Goal: Transaction & Acquisition: Purchase product/service

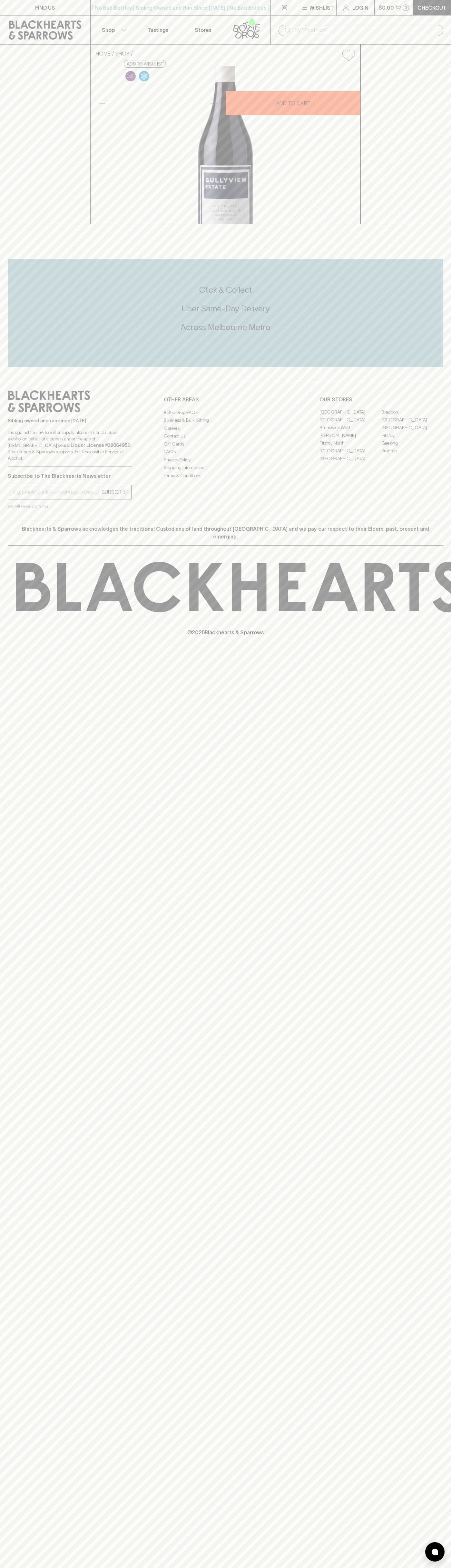
click at [75, 26] on icon at bounding box center [45, 30] width 81 height 20
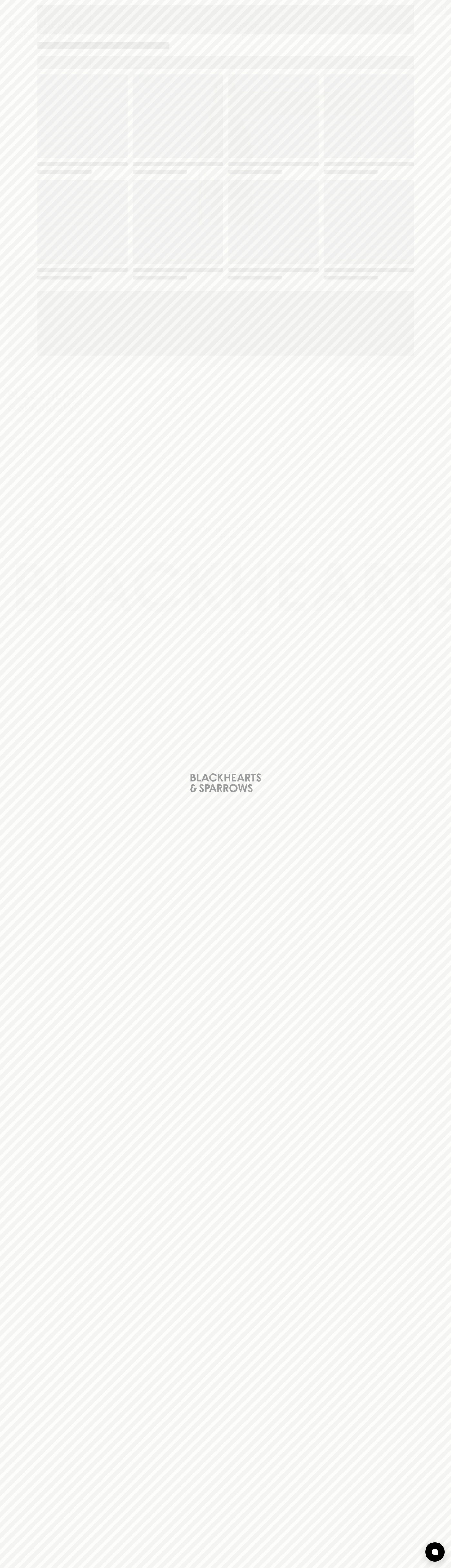
click at [451, 990] on html "FIND US | No Bad Bottles | Sibling Owned and Run Since 2006 | No Bad Bottles | …" at bounding box center [225, 784] width 451 height 1568
click at [336, 1567] on html "FIND US | No Bad Bottles | Sibling Owned and Run Since 2006 | No Bad Bottles | …" at bounding box center [225, 784] width 451 height 1568
click at [2, 1351] on div "Loading" at bounding box center [225, 784] width 451 height 1568
